Goal: Task Accomplishment & Management: Complete application form

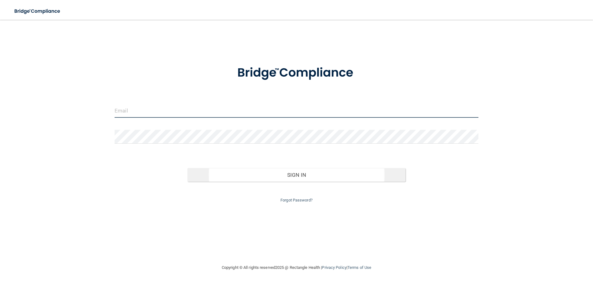
type input "[EMAIL_ADDRESS][DOMAIN_NAME]"
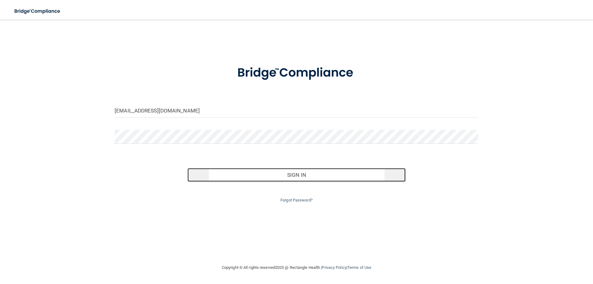
click at [293, 171] on button "Sign In" at bounding box center [297, 175] width 218 height 14
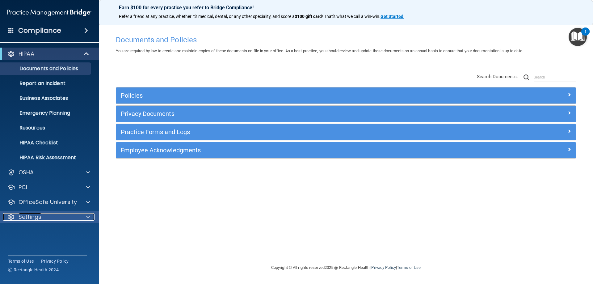
click at [38, 220] on p "Settings" at bounding box center [30, 216] width 23 height 7
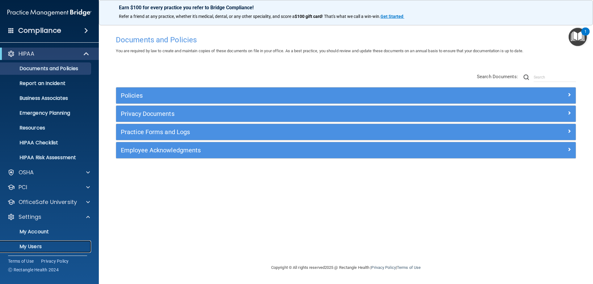
click at [30, 246] on p "My Users" at bounding box center [46, 246] width 84 height 6
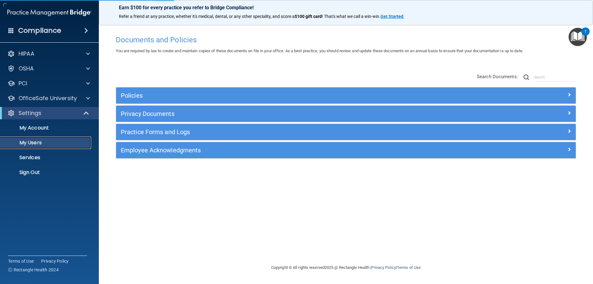
select select "20"
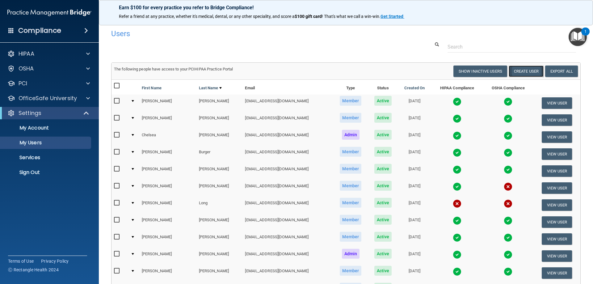
click at [513, 72] on button "Create User" at bounding box center [526, 71] width 35 height 11
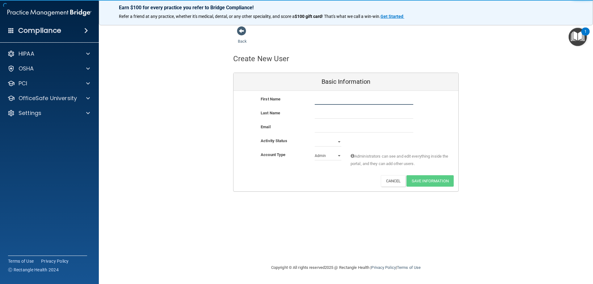
click at [334, 103] on input "text" at bounding box center [364, 99] width 99 height 9
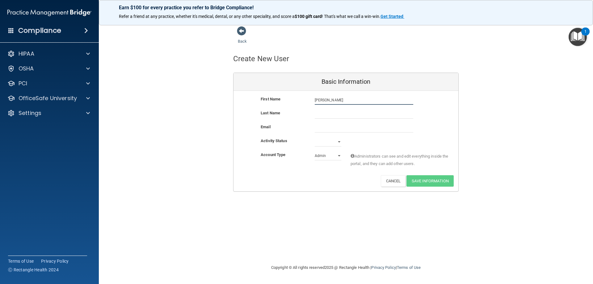
type input "[PERSON_NAME]"
drag, startPoint x: 344, startPoint y: 101, endPoint x: 254, endPoint y: 98, distance: 90.0
click at [254, 98] on div "First Name [PERSON_NAME] [PERSON_NAME]" at bounding box center [346, 99] width 225 height 9
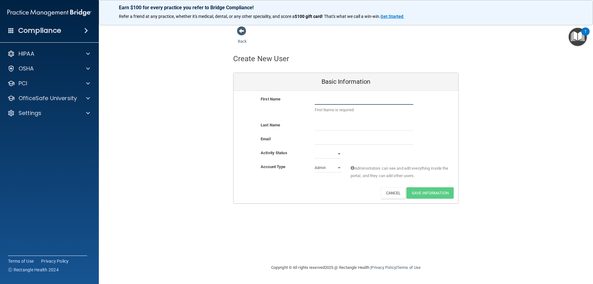
click at [334, 104] on input "text" at bounding box center [364, 99] width 99 height 9
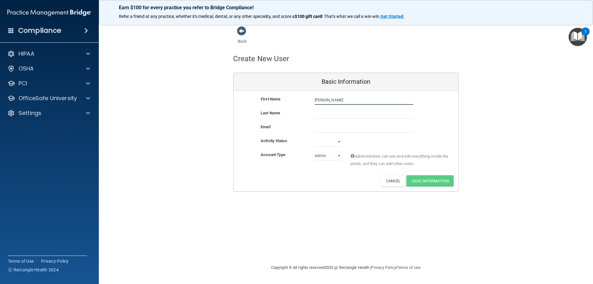
type input "[PERSON_NAME]"
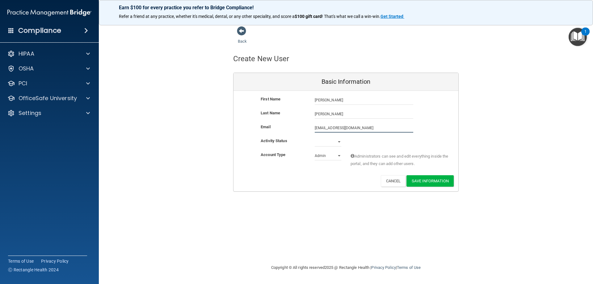
type input "[EMAIL_ADDRESS][DOMAIN_NAME]"
click at [340, 142] on select "Active Inactive" at bounding box center [328, 142] width 27 height 9
select select "active"
click at [315, 137] on select "Active Inactive" at bounding box center [328, 141] width 27 height 9
click at [329, 155] on select "Admin Member" at bounding box center [328, 155] width 27 height 9
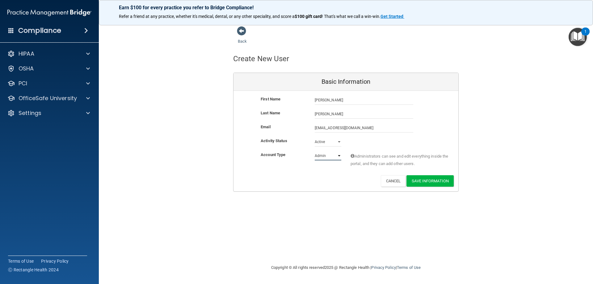
select select "practice_member"
click at [315, 151] on select "Admin Member" at bounding box center [328, 155] width 27 height 9
click at [430, 181] on button "Save Information" at bounding box center [430, 180] width 47 height 11
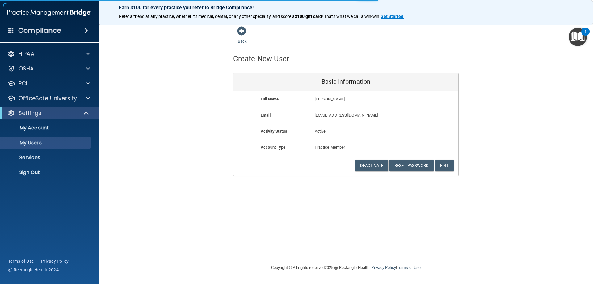
select select "20"
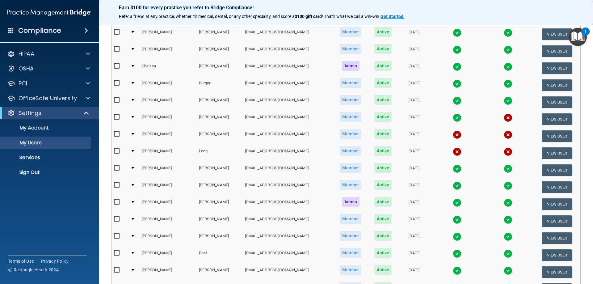
scroll to position [124, 0]
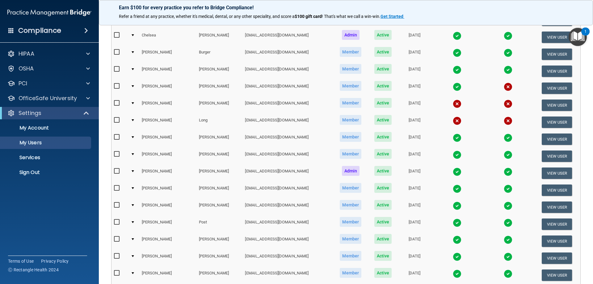
click at [453, 104] on img at bounding box center [457, 103] width 9 height 9
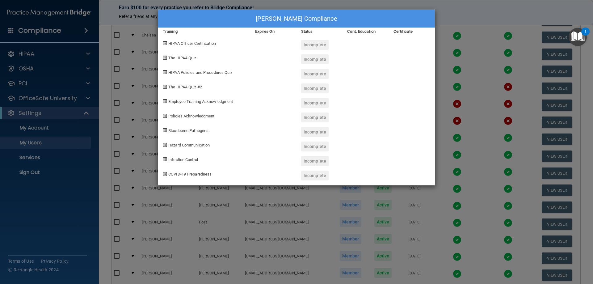
click at [473, 75] on div "[PERSON_NAME] Compliance Training Expires On Status Cont. Education Certificate…" at bounding box center [296, 142] width 593 height 284
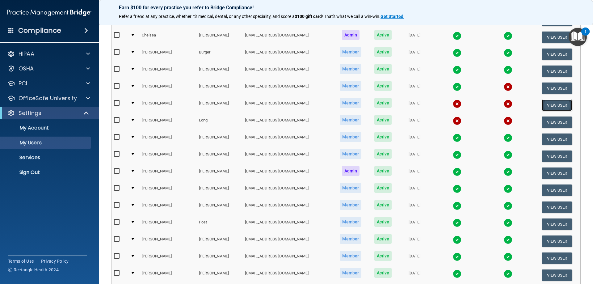
click at [548, 102] on button "View User" at bounding box center [557, 104] width 31 height 11
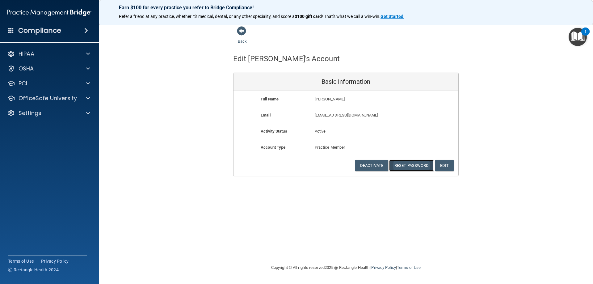
click at [411, 164] on button "Reset Password" at bounding box center [411, 165] width 44 height 11
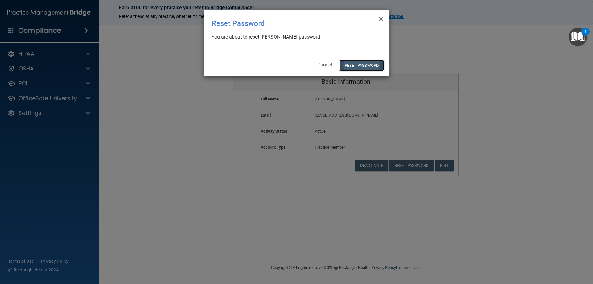
click at [361, 67] on button "Reset Password" at bounding box center [362, 65] width 44 height 11
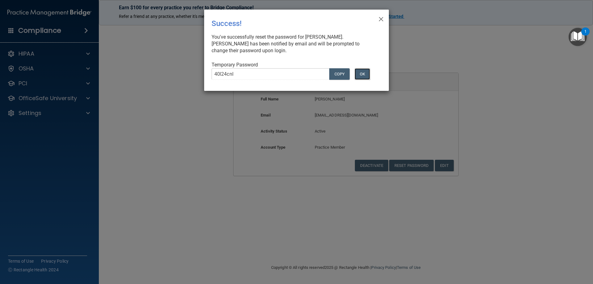
click at [360, 77] on button "OK" at bounding box center [362, 73] width 15 height 11
